Goal: Navigation & Orientation: Find specific page/section

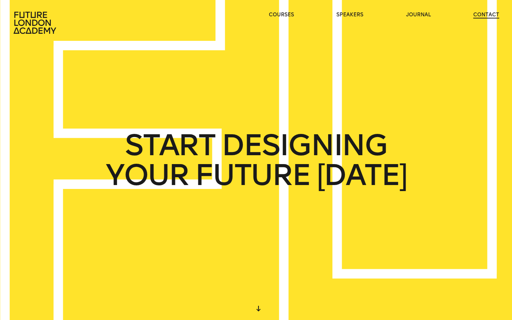
click at [480, 15] on link "contact" at bounding box center [486, 14] width 26 height 7
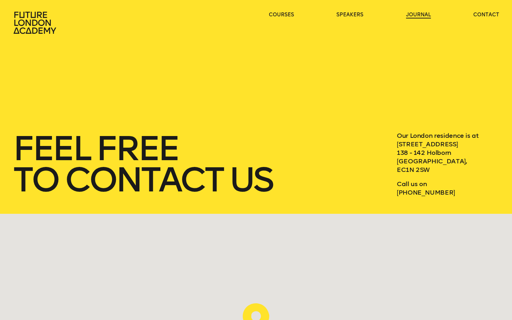
click at [416, 14] on link "journal" at bounding box center [418, 14] width 25 height 7
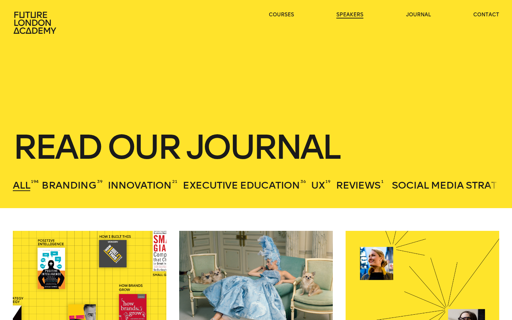
click at [354, 12] on link "speakers" at bounding box center [349, 14] width 27 height 7
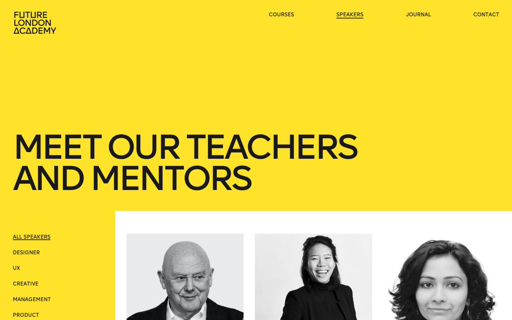
click at [348, 17] on link "speakers" at bounding box center [349, 14] width 27 height 7
click at [414, 16] on link "journal" at bounding box center [418, 14] width 25 height 7
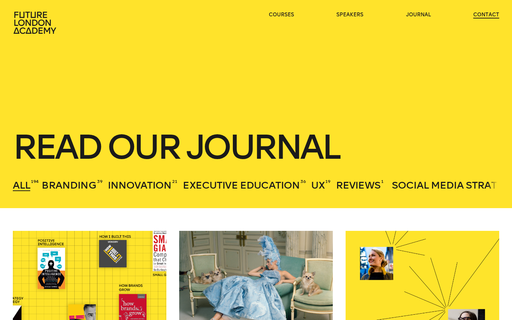
click at [483, 18] on link "contact" at bounding box center [486, 14] width 26 height 7
